Goal: Find specific page/section: Find specific page/section

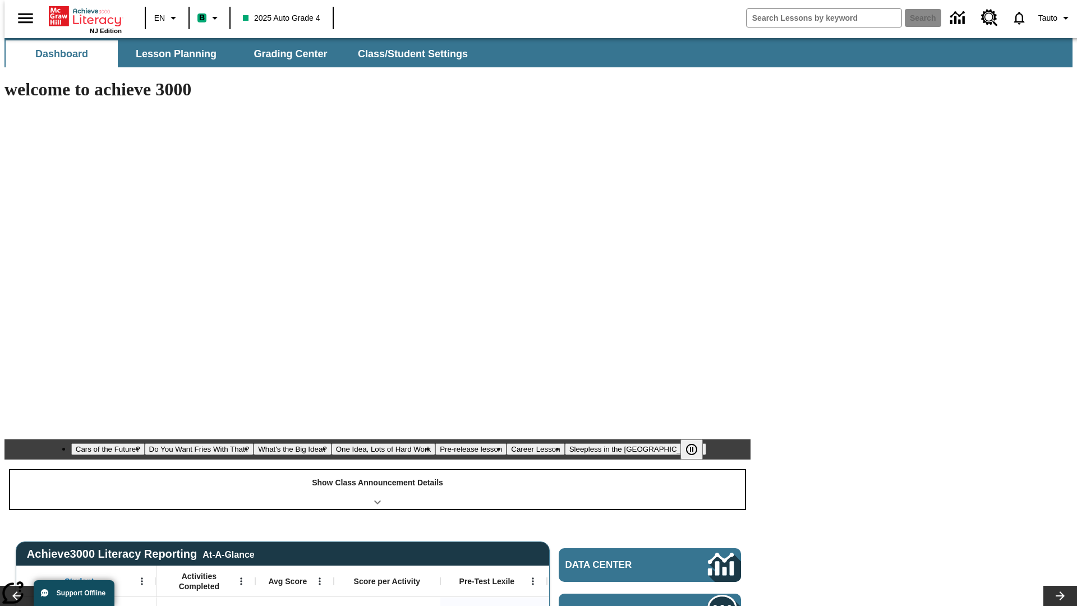
click at [378, 470] on div "Show Class Announcement Details" at bounding box center [377, 489] width 735 height 39
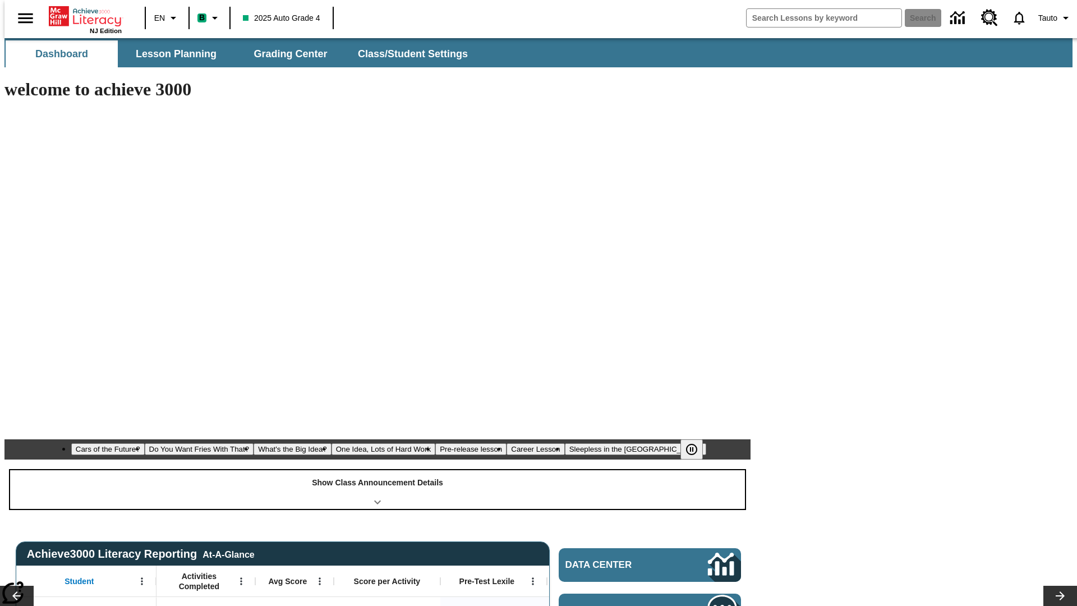
click at [378, 470] on div "Show Class Announcement Details" at bounding box center [377, 489] width 735 height 39
